Goal: Information Seeking & Learning: Find specific fact

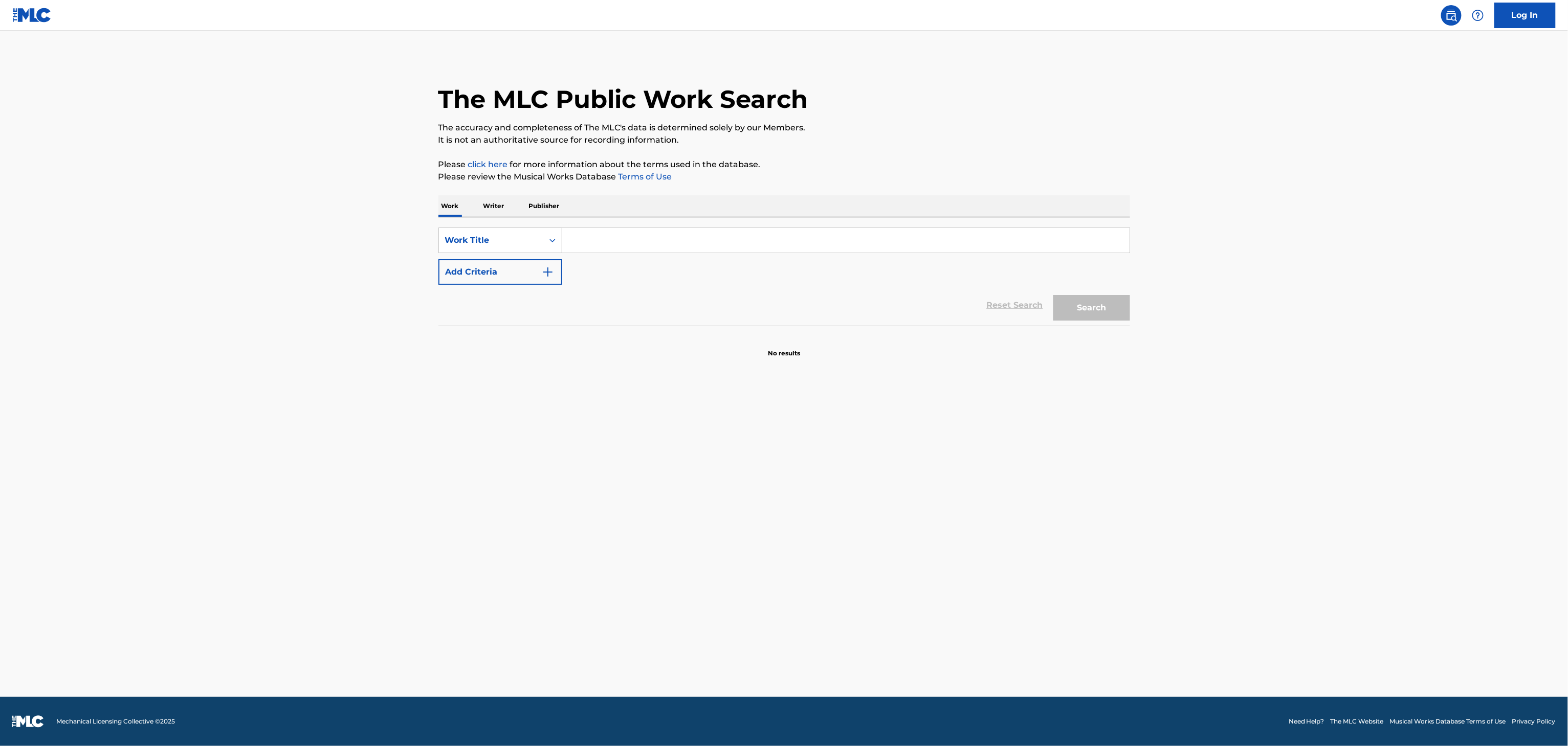
click at [1001, 247] on input "Search Form" at bounding box center [846, 240] width 567 height 25
type input "walk it"
click at [528, 263] on button "Add Criteria" at bounding box center [500, 271] width 124 height 26
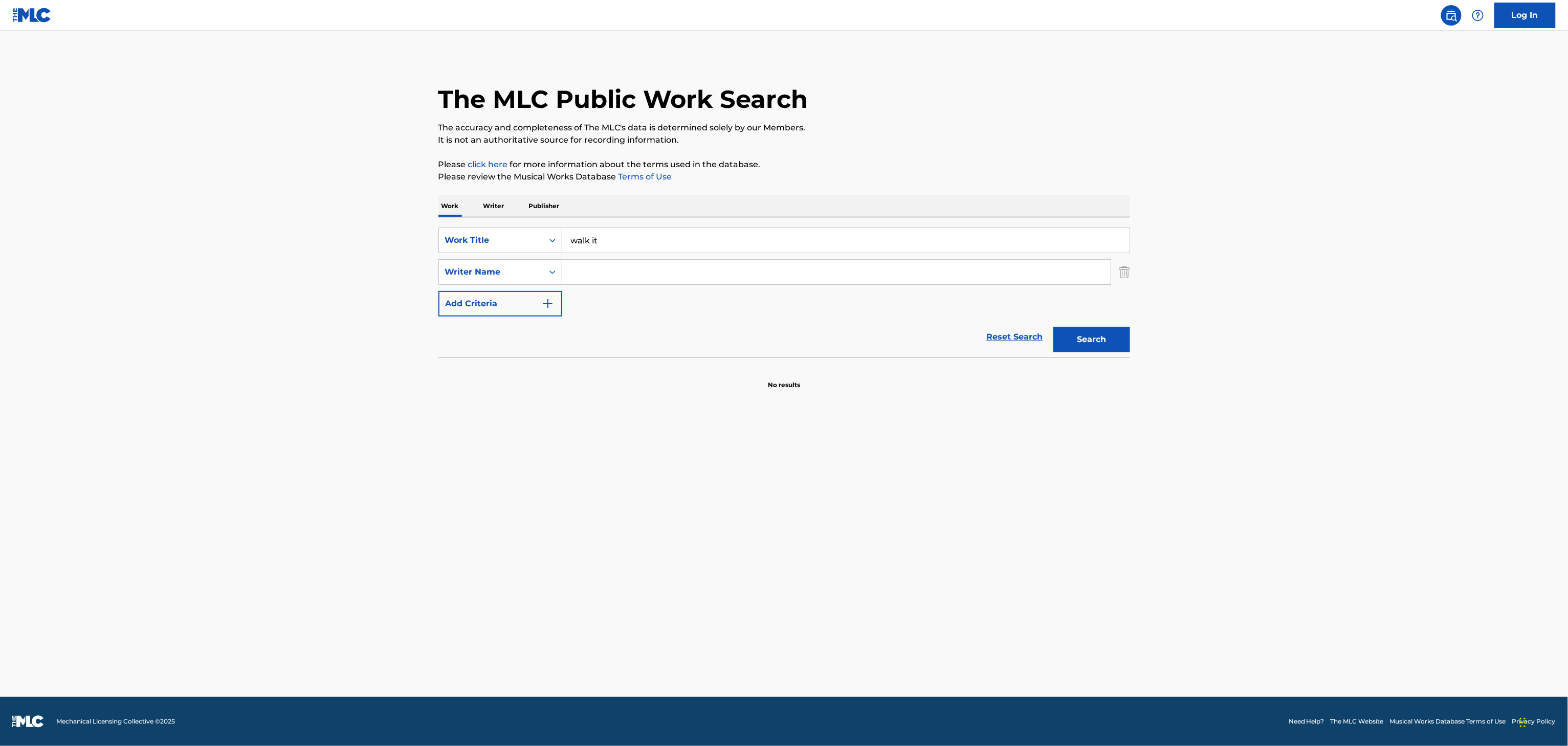
click at [591, 261] on input "Search Form" at bounding box center [836, 272] width 548 height 25
type input "AUBREY GRAHAM"
click at [1053, 327] on button "Search" at bounding box center [1091, 339] width 77 height 26
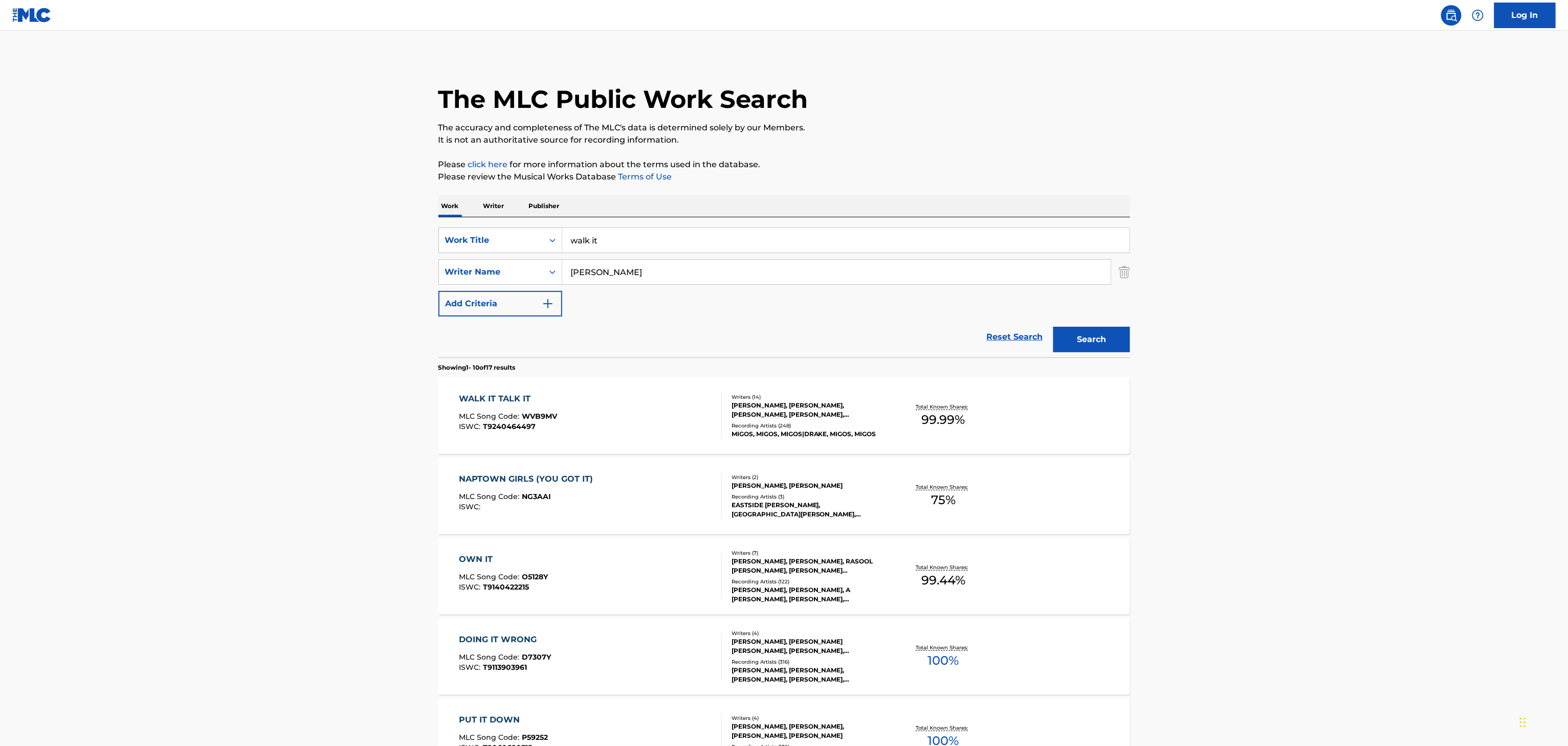
click at [844, 412] on div "JEREL NANCE, KOREY ROBERSON, FREDERICK HALL, BRIAN NASH, DONALD JENKINS, HARBOS…" at bounding box center [809, 410] width 155 height 19
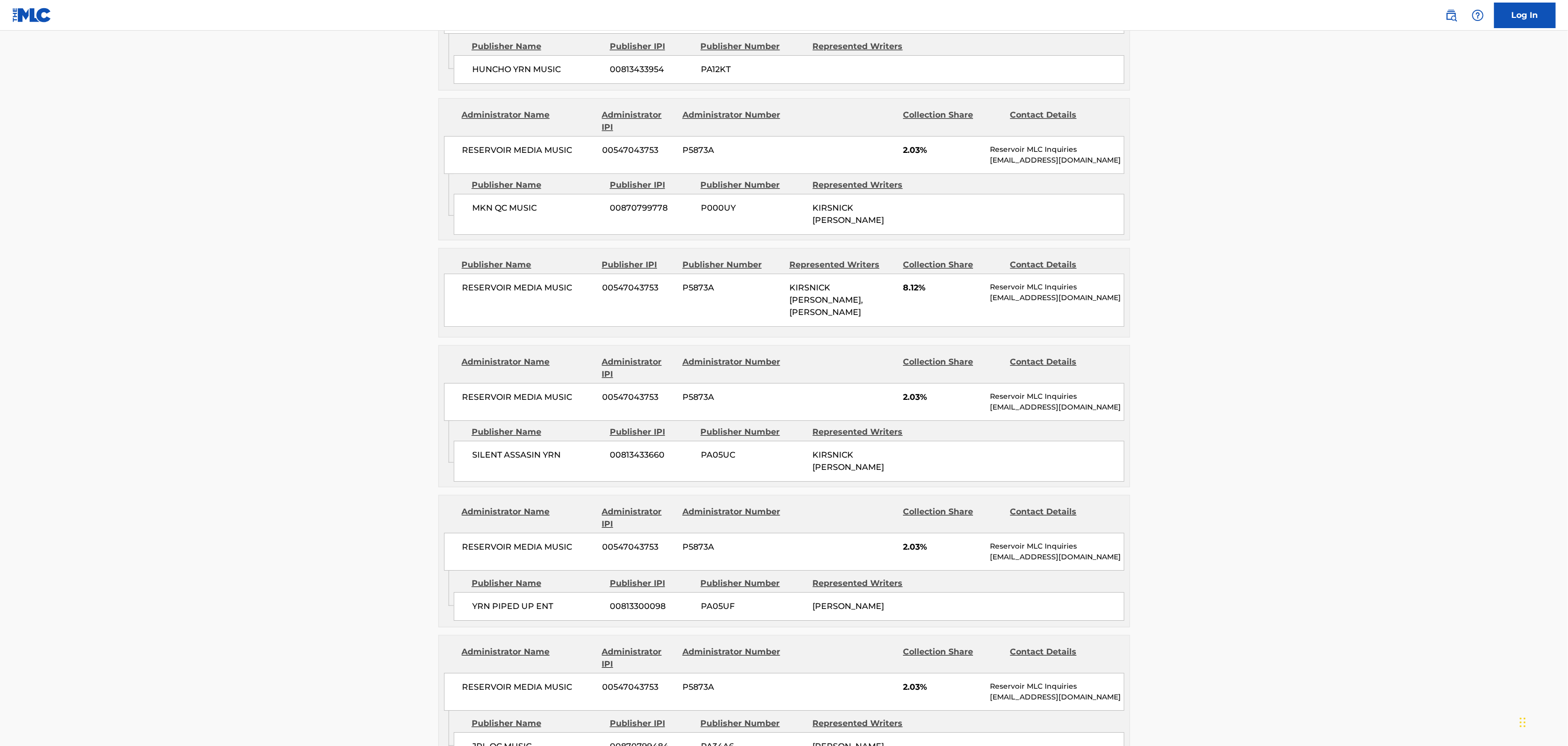
scroll to position [1306, 0]
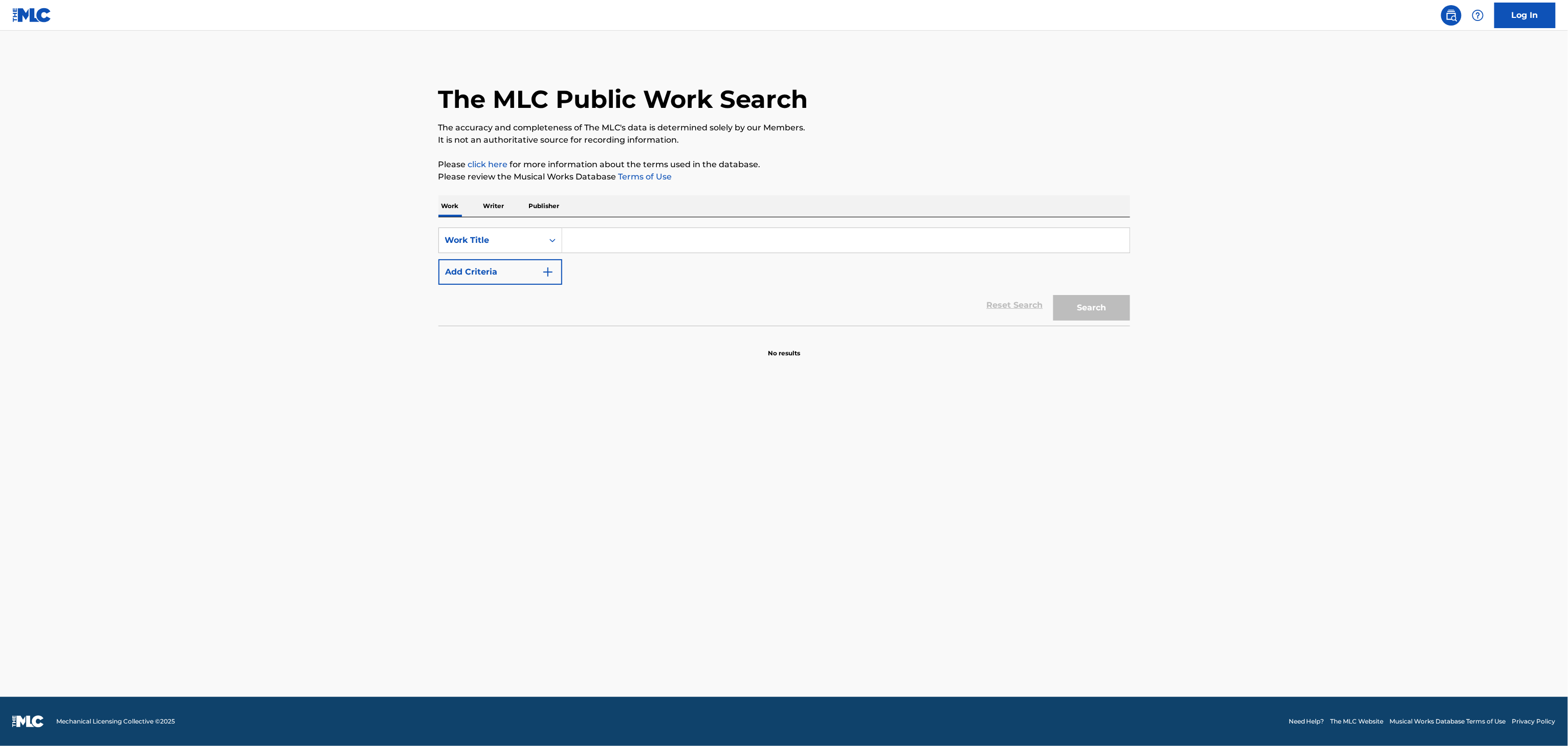
click at [758, 236] on input "Search Form" at bounding box center [846, 240] width 567 height 25
paste input "MET HER ON THE INTERNET"
click at [1055, 399] on main "The MLC Public Work Search The accuracy and completeness of The MLC's data is d…" at bounding box center [784, 364] width 1568 height 666
click at [1085, 292] on div "Search" at bounding box center [1089, 305] width 82 height 41
click at [1107, 304] on button "Search" at bounding box center [1091, 308] width 77 height 26
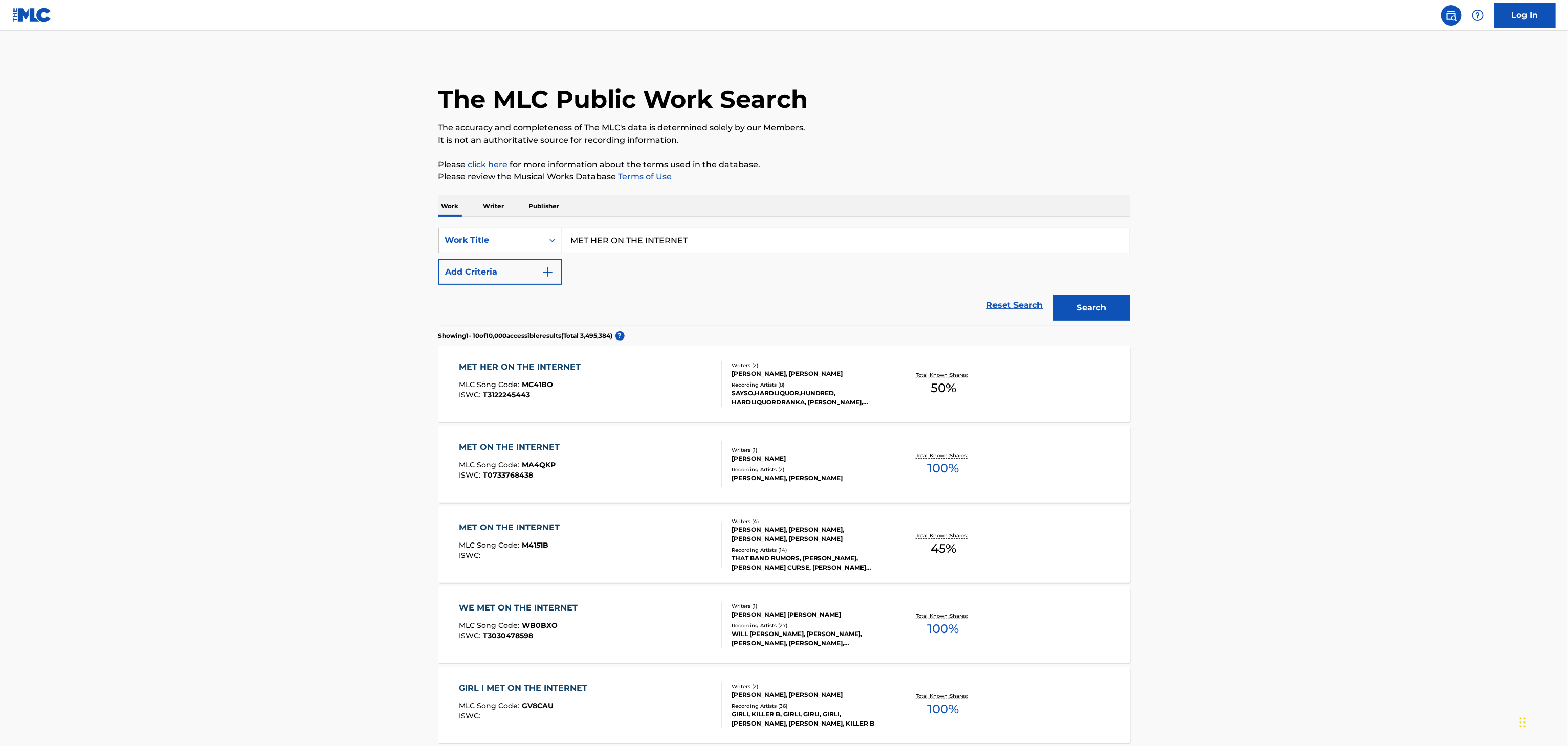
click at [672, 242] on input "MET HER ON THE INTERNET" at bounding box center [846, 240] width 567 height 25
paste input "THE INTERNET IS WHERE WE MET"
type input "THE INTERNET IS WHERE WE MET"
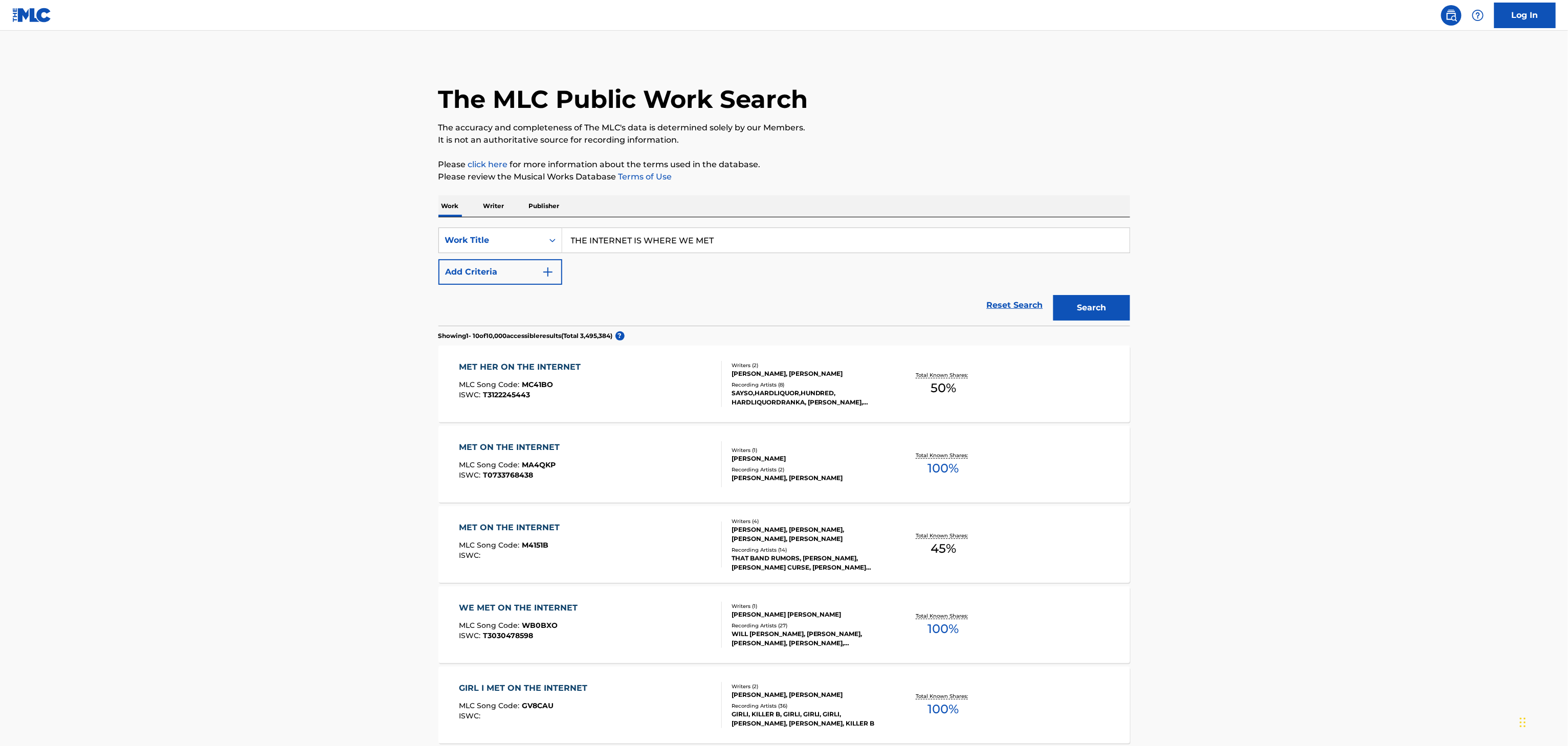
click at [936, 108] on div "The MLC Public Work Search" at bounding box center [784, 94] width 691 height 74
click at [1096, 304] on button "Search" at bounding box center [1091, 308] width 77 height 26
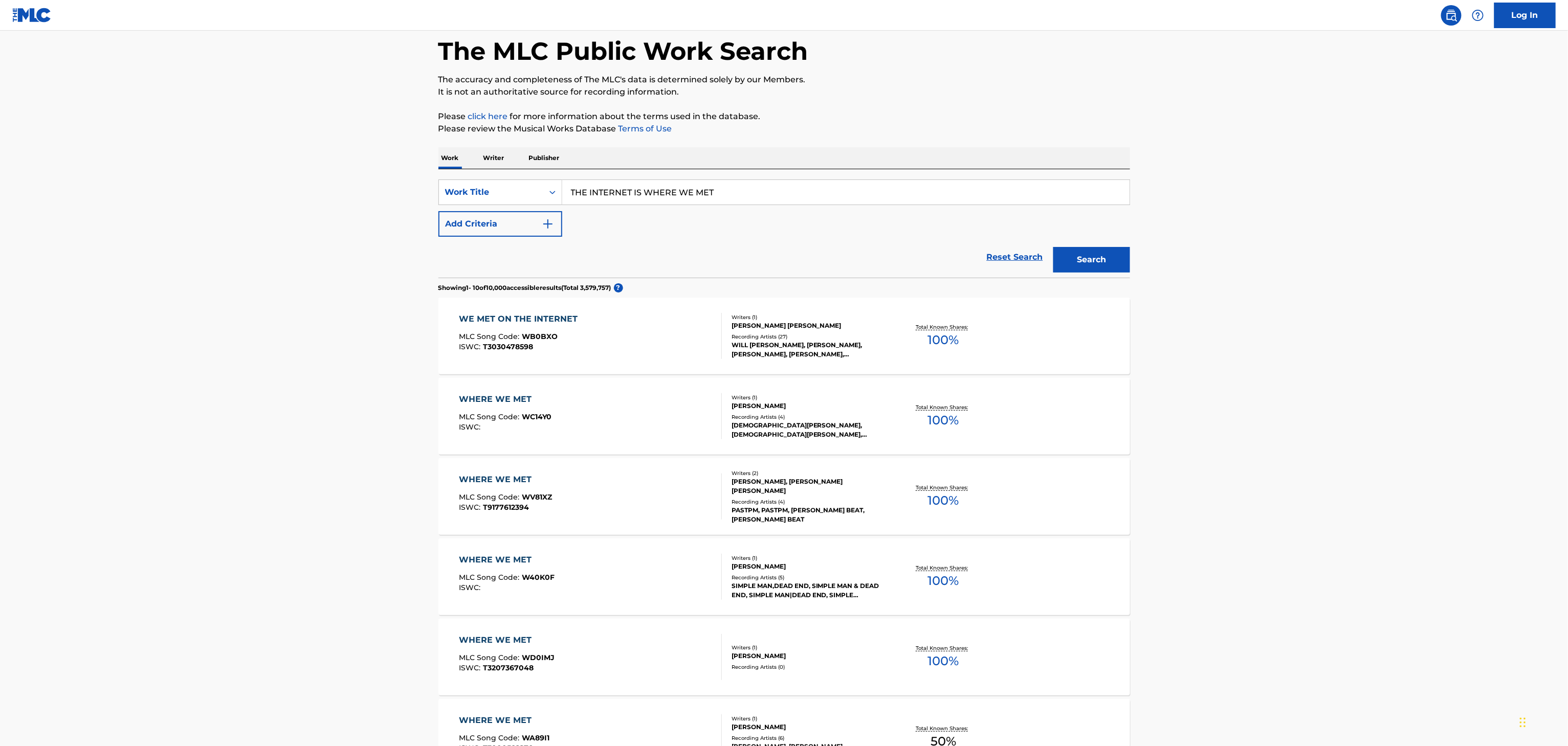
scroll to position [47, 0]
